Goal: Transaction & Acquisition: Purchase product/service

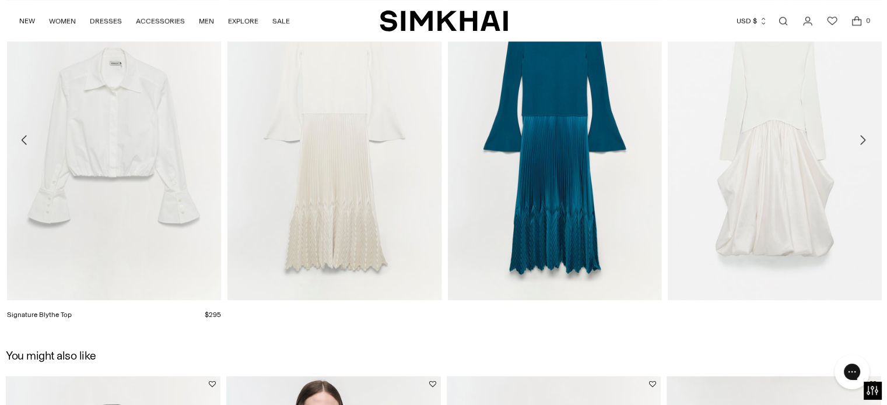
scroll to position [1471, 0]
click at [0, 0] on img "Signature Blythe Top" at bounding box center [0, 0] width 0 height 0
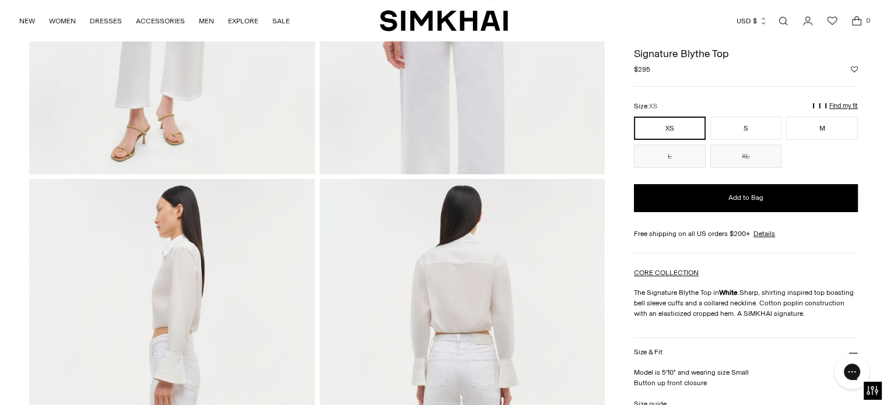
scroll to position [310, 0]
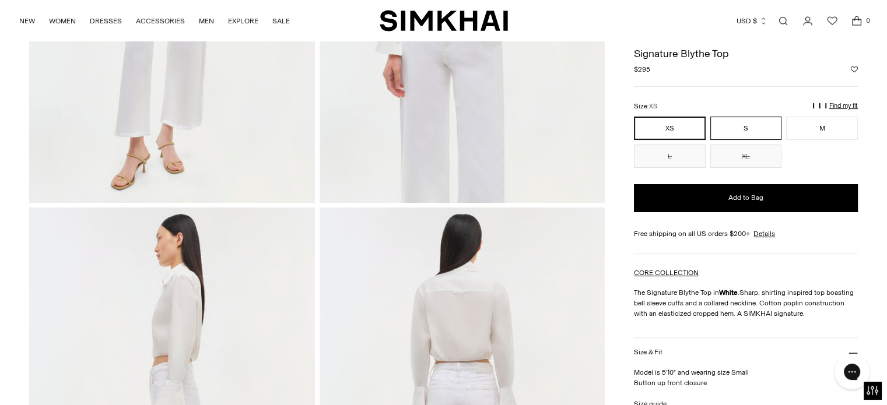
click at [756, 131] on button "S" at bounding box center [746, 128] width 72 height 23
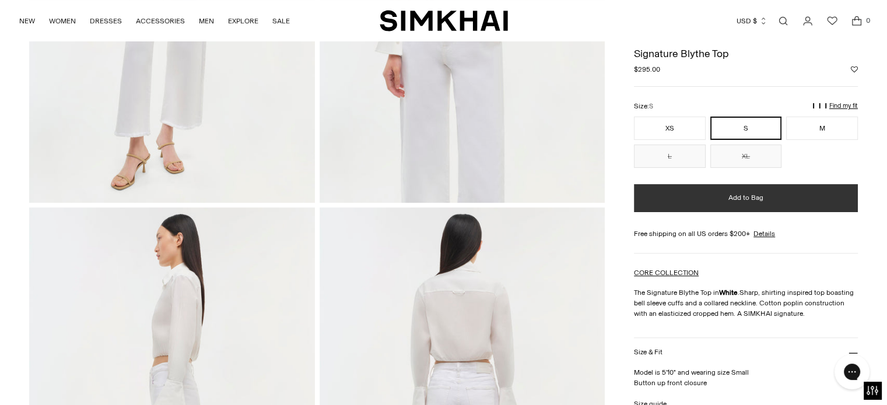
click at [762, 204] on button "Add to Bag" at bounding box center [746, 198] width 224 height 28
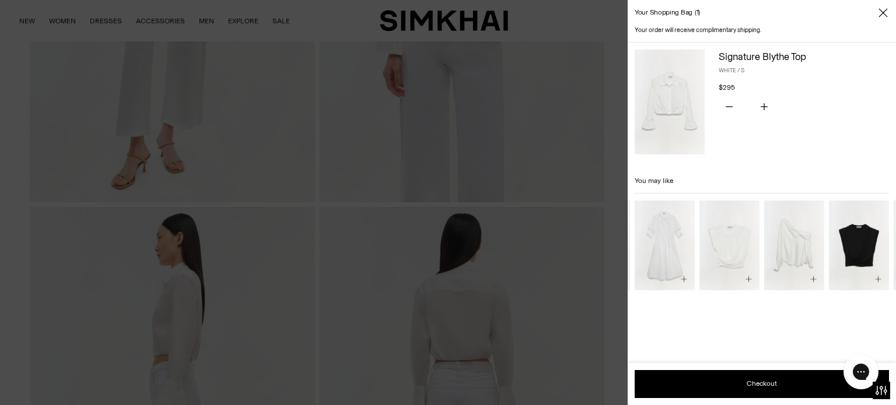
click at [604, 313] on div at bounding box center [448, 202] width 896 height 405
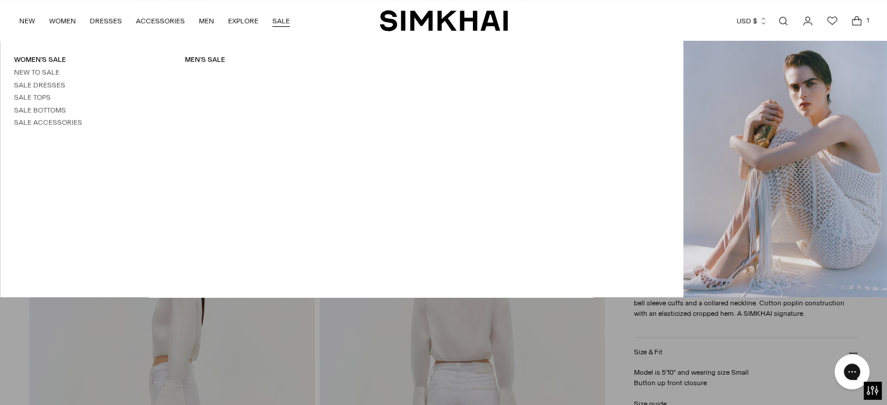
click at [276, 22] on link "SALE" at bounding box center [280, 21] width 17 height 26
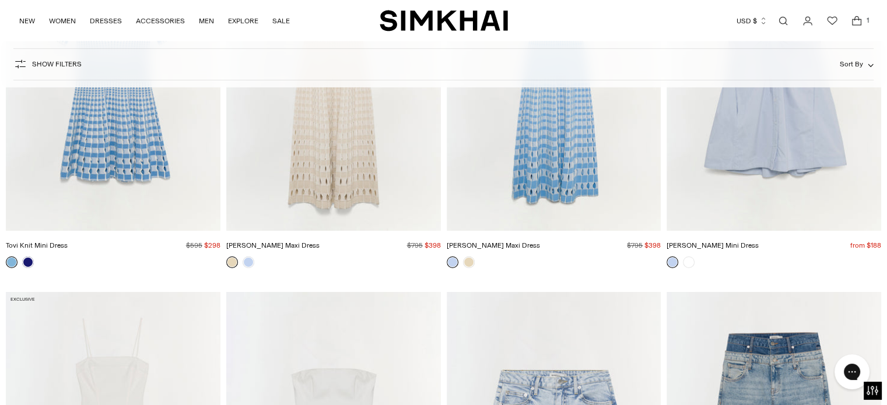
scroll to position [30460, 0]
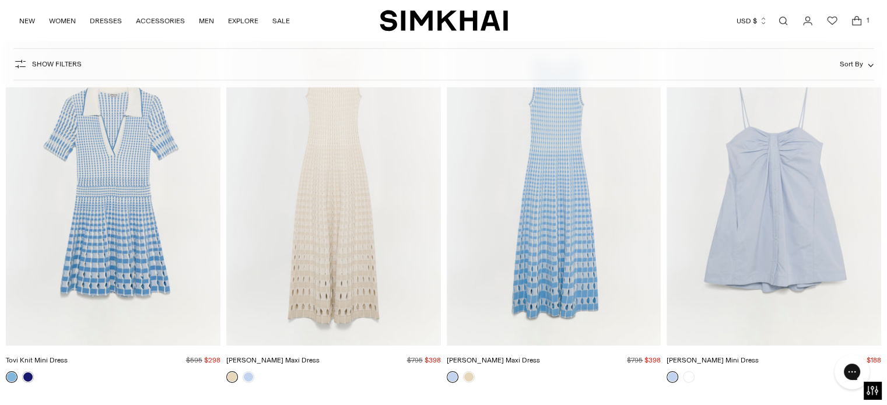
click at [0, 0] on img "Zelma Knit Maxi Dress" at bounding box center [0, 0] width 0 height 0
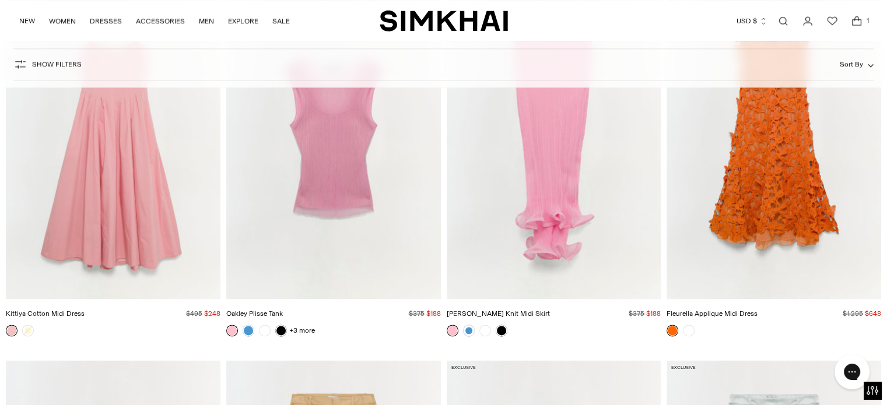
scroll to position [10584, 0]
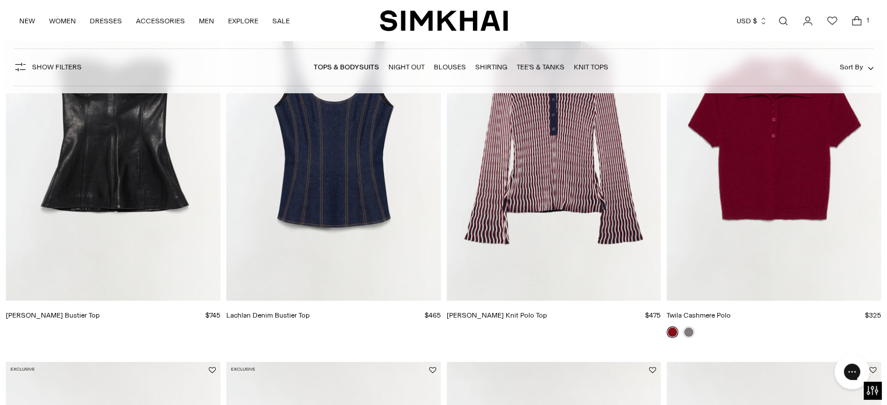
click at [455, 68] on link "Blouses" at bounding box center [450, 67] width 32 height 8
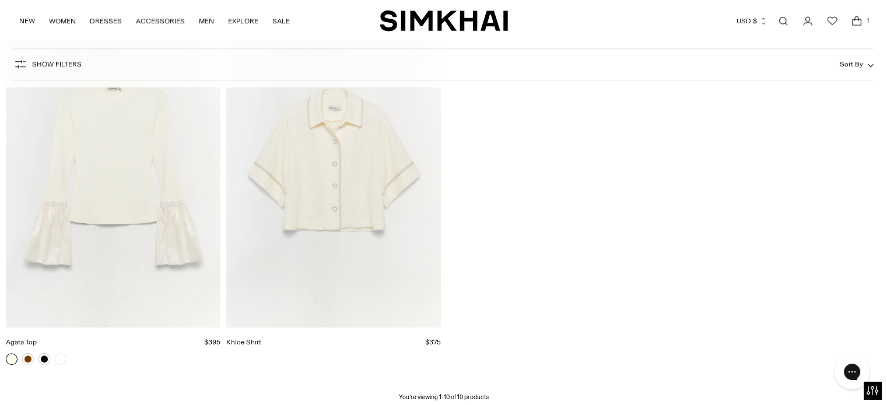
scroll to position [905, 0]
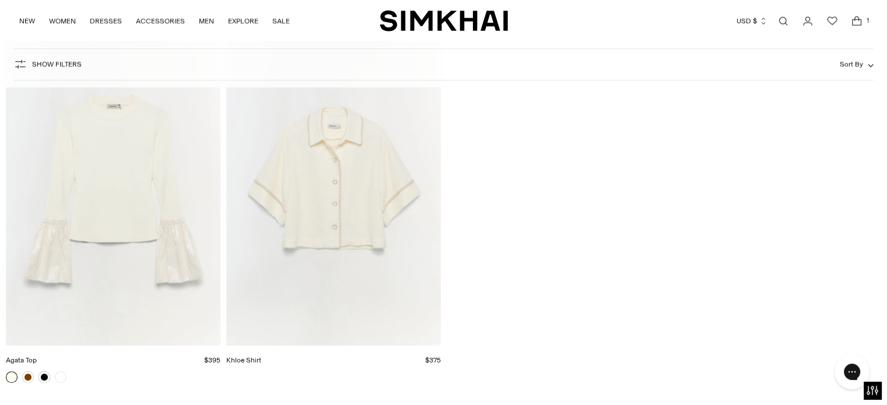
click at [0, 0] on img "Agata Top" at bounding box center [0, 0] width 0 height 0
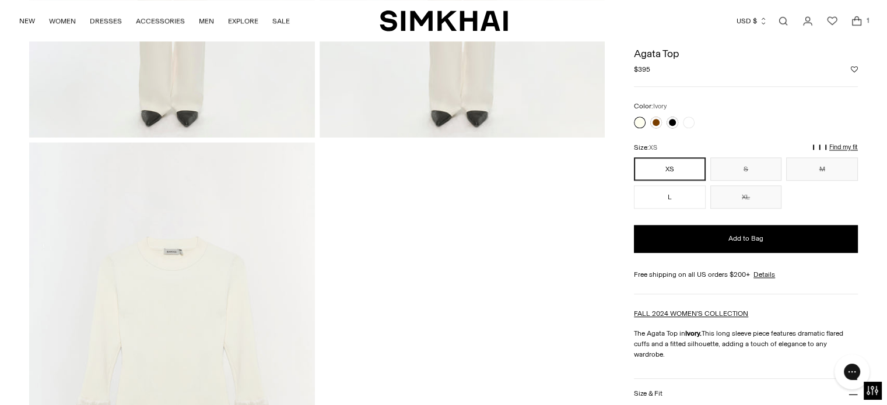
scroll to position [834, 0]
